Goal: Task Accomplishment & Management: Manage account settings

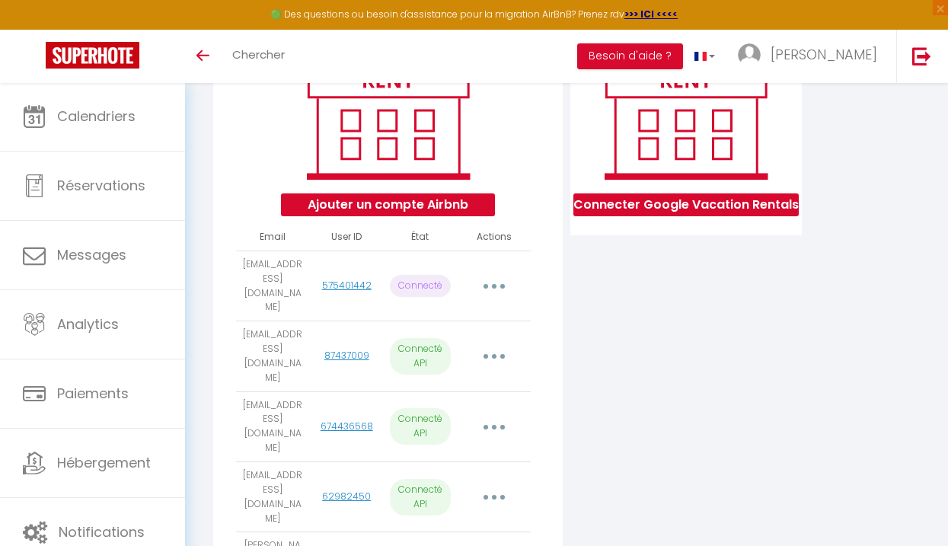
scroll to position [321, 0]
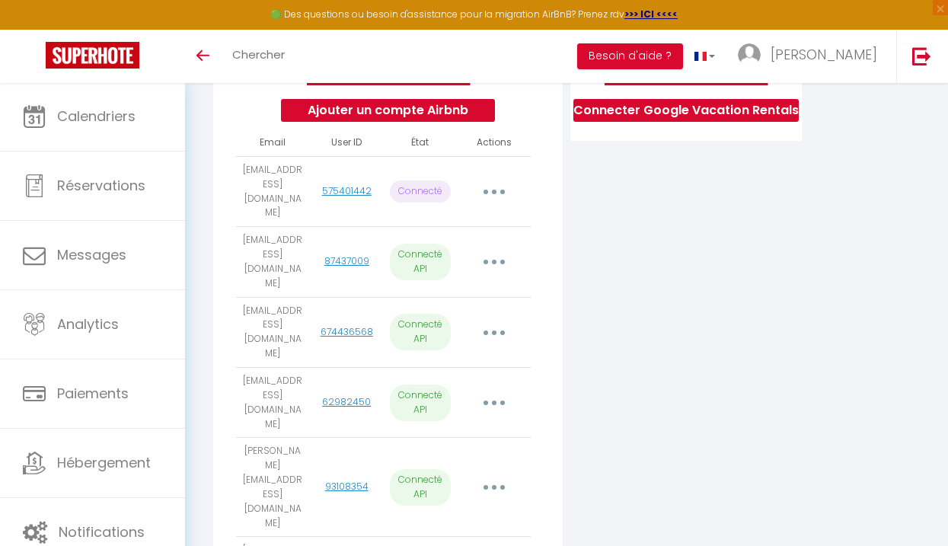
click at [497, 247] on button "button" at bounding box center [493, 261] width 40 height 29
click at [751, 298] on div "Connecter Google Vacation Rentals" at bounding box center [685, 370] width 239 height 889
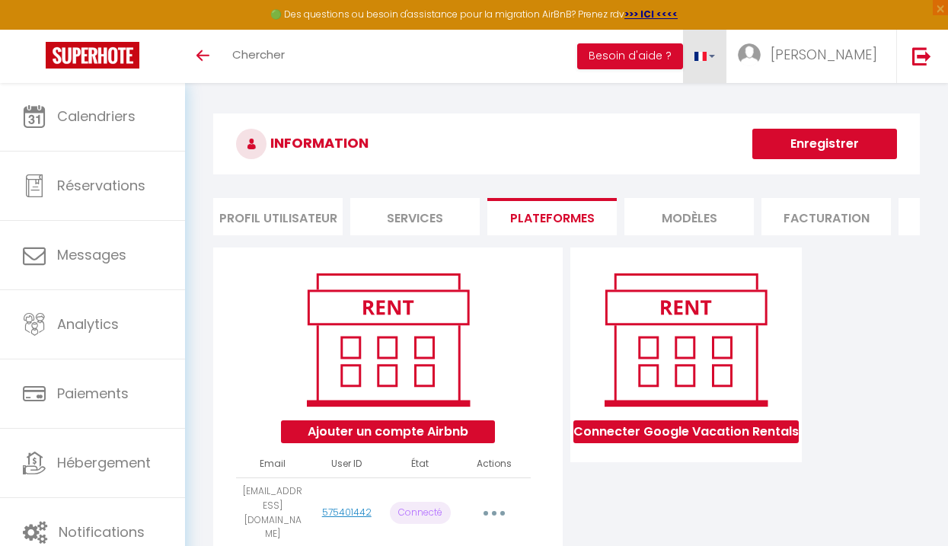
scroll to position [0, 0]
click at [683, 58] on button "Besoin d'aide ?" at bounding box center [630, 56] width 106 height 26
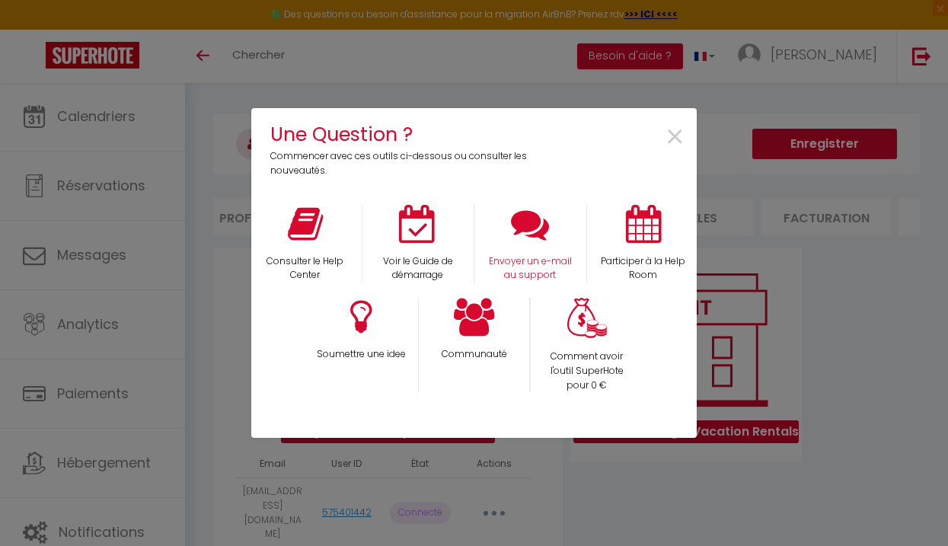
click at [538, 211] on icon at bounding box center [530, 224] width 38 height 38
click at [298, 247] on div "Consulter le Help Center" at bounding box center [305, 244] width 113 height 78
click at [295, 265] on p "Consulter le Help Center" at bounding box center [305, 268] width 93 height 29
click at [531, 256] on p "Envoyer un e-mail au support" at bounding box center [530, 268] width 93 height 29
click at [674, 146] on span "×" at bounding box center [675, 137] width 21 height 48
